Goal: Task Accomplishment & Management: Use online tool/utility

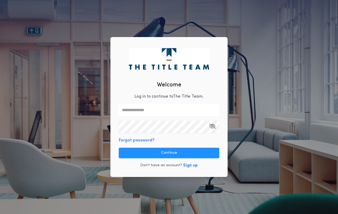
click at [134, 111] on input "text" at bounding box center [169, 110] width 100 height 13
type input "**********"
click at [171, 110] on input "**********" at bounding box center [169, 110] width 100 height 13
type input "**********"
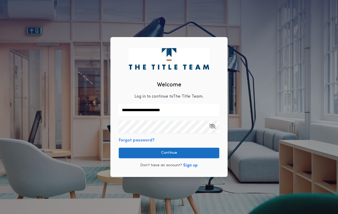
click at [164, 154] on button "Continue" at bounding box center [169, 153] width 100 height 10
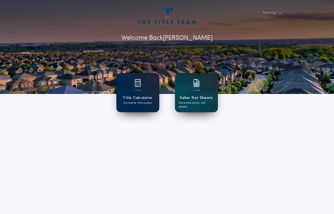
click at [130, 93] on div "Title Calculator Generate title quotes" at bounding box center [137, 92] width 43 height 39
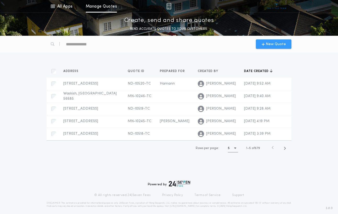
click at [275, 45] on span "New Quote" at bounding box center [275, 44] width 20 height 5
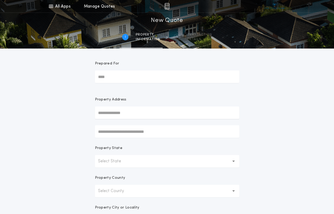
click at [118, 80] on input "Prepared For" at bounding box center [167, 77] width 144 height 13
type input "*"
type input "**********"
click at [111, 113] on input "text" at bounding box center [167, 113] width 144 height 13
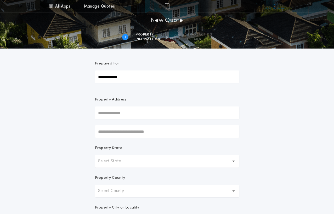
drag, startPoint x: 118, startPoint y: 132, endPoint x: 115, endPoint y: 143, distance: 11.5
click at [118, 132] on input "text" at bounding box center [167, 131] width 144 height 13
click at [108, 162] on p "Select State" at bounding box center [113, 161] width 31 height 6
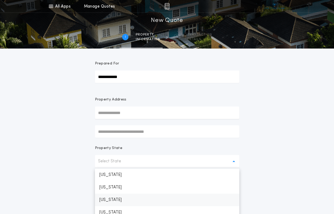
click at [109, 198] on p "[US_STATE]" at bounding box center [167, 200] width 144 height 13
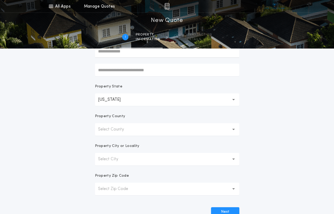
scroll to position [78, 0]
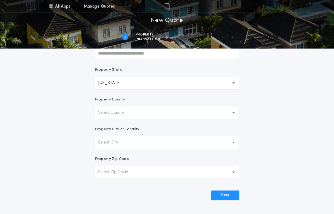
click at [232, 112] on icon "button" at bounding box center [233, 113] width 3 height 13
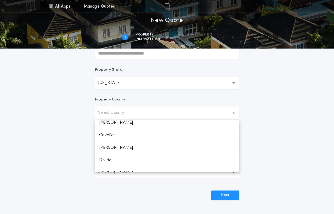
scroll to position [104, 0]
drag, startPoint x: 109, startPoint y: 159, endPoint x: 122, endPoint y: 156, distance: 13.7
click at [109, 159] on p "Divide" at bounding box center [167, 160] width 144 height 13
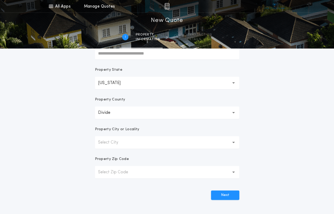
click at [293, 158] on div "**********" at bounding box center [167, 71] width 334 height 299
click at [230, 143] on button "Select City" at bounding box center [167, 142] width 144 height 13
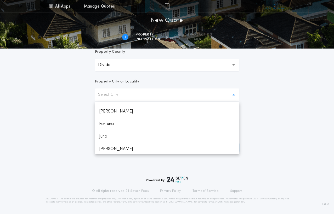
scroll to position [52, 0]
click at [107, 120] on p "Fortuna" at bounding box center [167, 119] width 144 height 13
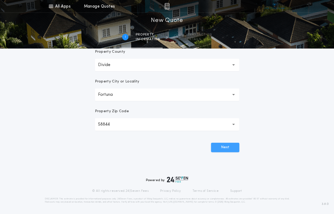
click at [223, 148] on button "Next" at bounding box center [225, 147] width 28 height 9
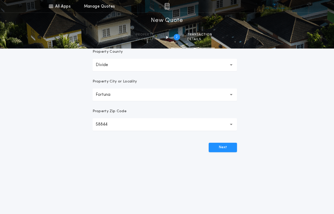
scroll to position [0, 0]
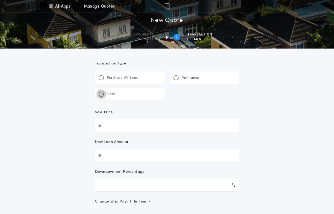
click at [100, 96] on div at bounding box center [100, 94] width 5 height 5
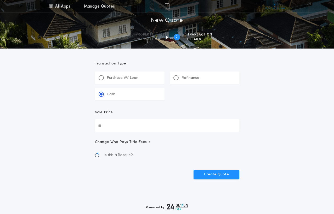
click at [102, 128] on input "Sale Price" at bounding box center [167, 125] width 144 height 13
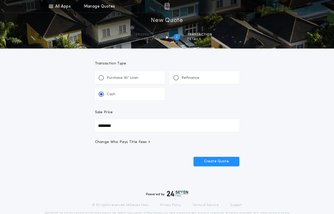
click at [104, 126] on input "********" at bounding box center [167, 125] width 144 height 13
type input "********"
click at [140, 143] on span "Change Who Pays Title Fees" at bounding box center [123, 142] width 56 height 5
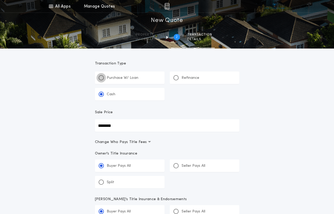
click at [100, 78] on div at bounding box center [101, 78] width 3 height 3
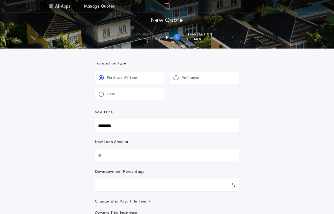
click at [124, 156] on input "New Loan Amount" at bounding box center [167, 155] width 144 height 13
type input "*****"
click at [107, 95] on p "Cash" at bounding box center [111, 94] width 9 height 5
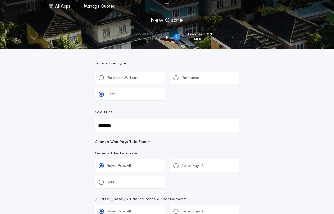
drag, startPoint x: 176, startPoint y: 165, endPoint x: 183, endPoint y: 164, distance: 7.1
click at [177, 165] on div at bounding box center [176, 166] width 3 height 3
click at [0, 0] on input "*****" at bounding box center [0, 0] width 0 height 0
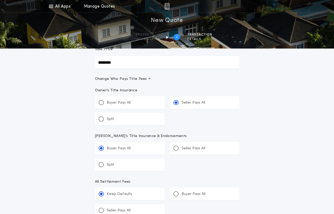
scroll to position [131, 0]
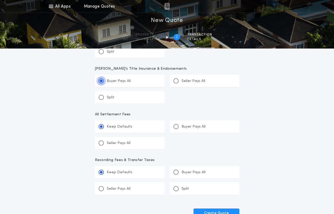
click at [102, 82] on div at bounding box center [101, 81] width 3 height 3
click at [0, 0] on input "*****" at bounding box center [0, 0] width 0 height 0
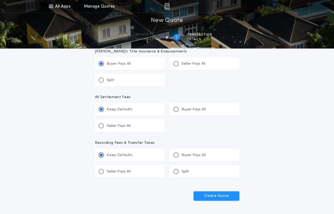
scroll to position [157, 0]
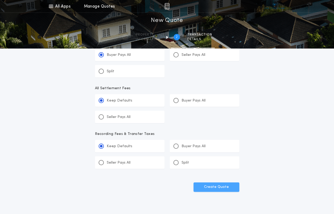
click at [224, 187] on button "Create Quote" at bounding box center [216, 187] width 46 height 9
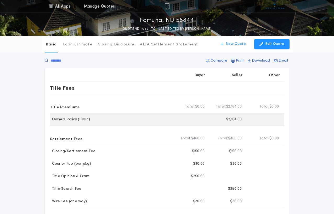
click at [52, 120] on p "Owners Policy (Basic)" at bounding box center [70, 119] width 40 height 5
drag, startPoint x: 51, startPoint y: 120, endPoint x: 90, endPoint y: 120, distance: 38.9
click at [90, 120] on div "Owners Policy (Basic)" at bounding box center [111, 119] width 122 height 5
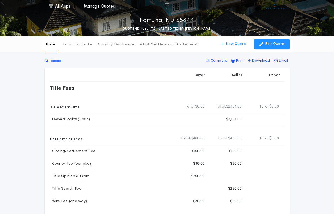
click at [305, 166] on div "Basic Loan Estimate Closing Disclosure ALTA Settlement Statement Basic New Quot…" at bounding box center [167, 176] width 334 height 281
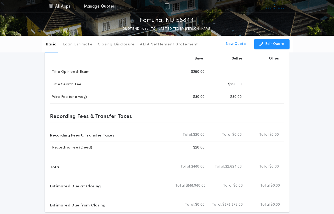
scroll to position [131, 0]
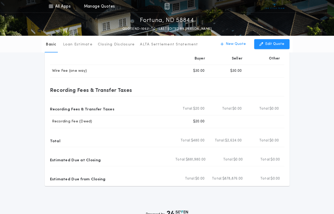
click at [11, 131] on div "Basic Loan Estimate Closing Disclosure ALTA Settlement Statement Basic New Quot…" at bounding box center [167, 45] width 334 height 281
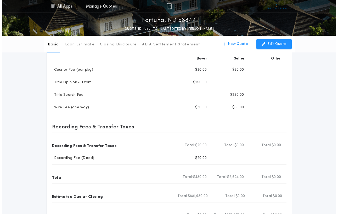
scroll to position [0, 0]
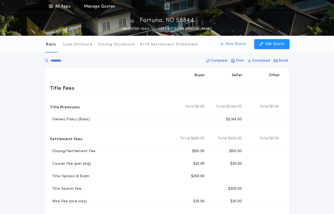
click at [120, 9] on div at bounding box center [185, 6] width 141 height 13
click at [164, 21] on p "Fortuna, ND 58844" at bounding box center [167, 20] width 54 height 8
click at [170, 7] on div at bounding box center [185, 6] width 141 height 13
click at [165, 6] on img at bounding box center [166, 6] width 5 height 6
click at [94, 6] on link "Manage Quotes" at bounding box center [99, 6] width 31 height 13
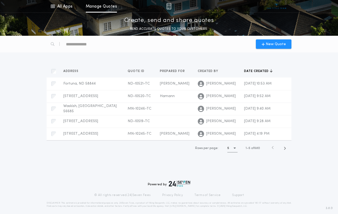
click at [325, 80] on div "Address Quotes Quote ID Quotes Prepared for Quotes Created by Quotes Date creat…" at bounding box center [169, 111] width 338 height 104
click at [65, 9] on link "All Apps" at bounding box center [62, 6] width 24 height 13
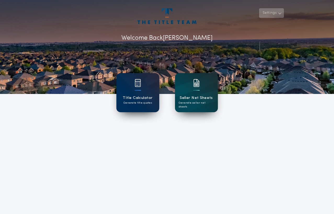
click at [274, 15] on button "Settings" at bounding box center [271, 12] width 25 height 9
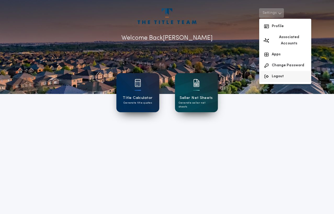
click at [280, 72] on button "Logout" at bounding box center [285, 76] width 52 height 11
